Goal: Task Accomplishment & Management: Complete application form

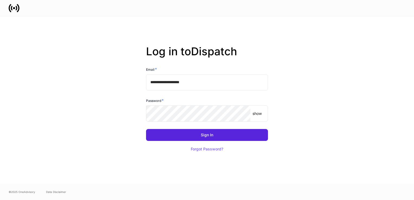
click at [258, 114] on p "show" at bounding box center [256, 113] width 9 height 5
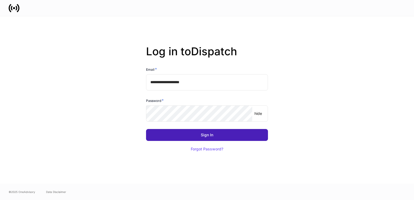
click at [208, 135] on div "Sign In" at bounding box center [207, 135] width 12 height 4
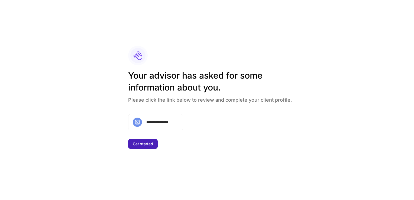
click at [142, 142] on div "Get started" at bounding box center [143, 144] width 20 height 4
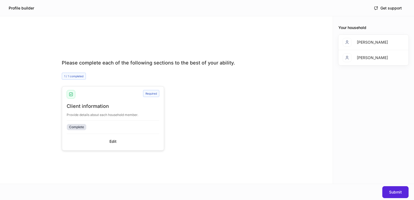
click at [75, 127] on div "Complete" at bounding box center [76, 126] width 15 height 5
click at [80, 125] on div "Complete" at bounding box center [76, 126] width 15 height 5
click at [392, 191] on div "Submit" at bounding box center [395, 192] width 13 height 4
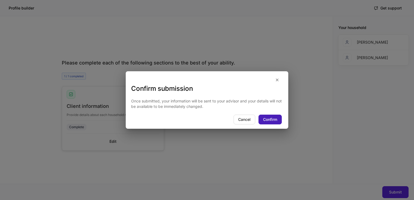
click at [272, 119] on div "Confirm" at bounding box center [270, 120] width 14 height 4
